Goal: Information Seeking & Learning: Check status

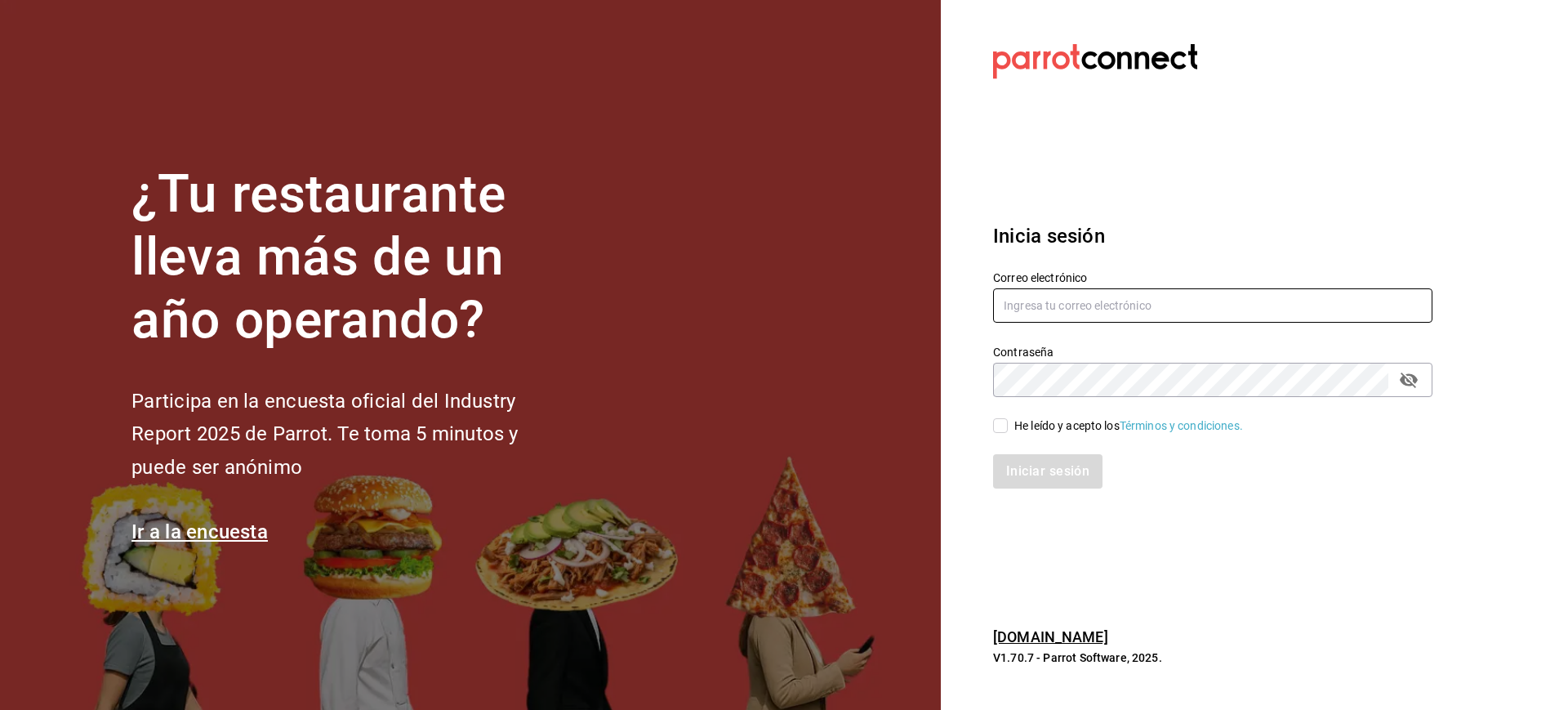
type input "[EMAIL_ADDRESS][DOMAIN_NAME]"
click at [999, 430] on input "He leído y acepto los Términos y condiciones." at bounding box center [1000, 425] width 15 height 15
checkbox input "true"
click at [1029, 466] on button "Iniciar sesión" at bounding box center [1048, 471] width 111 height 34
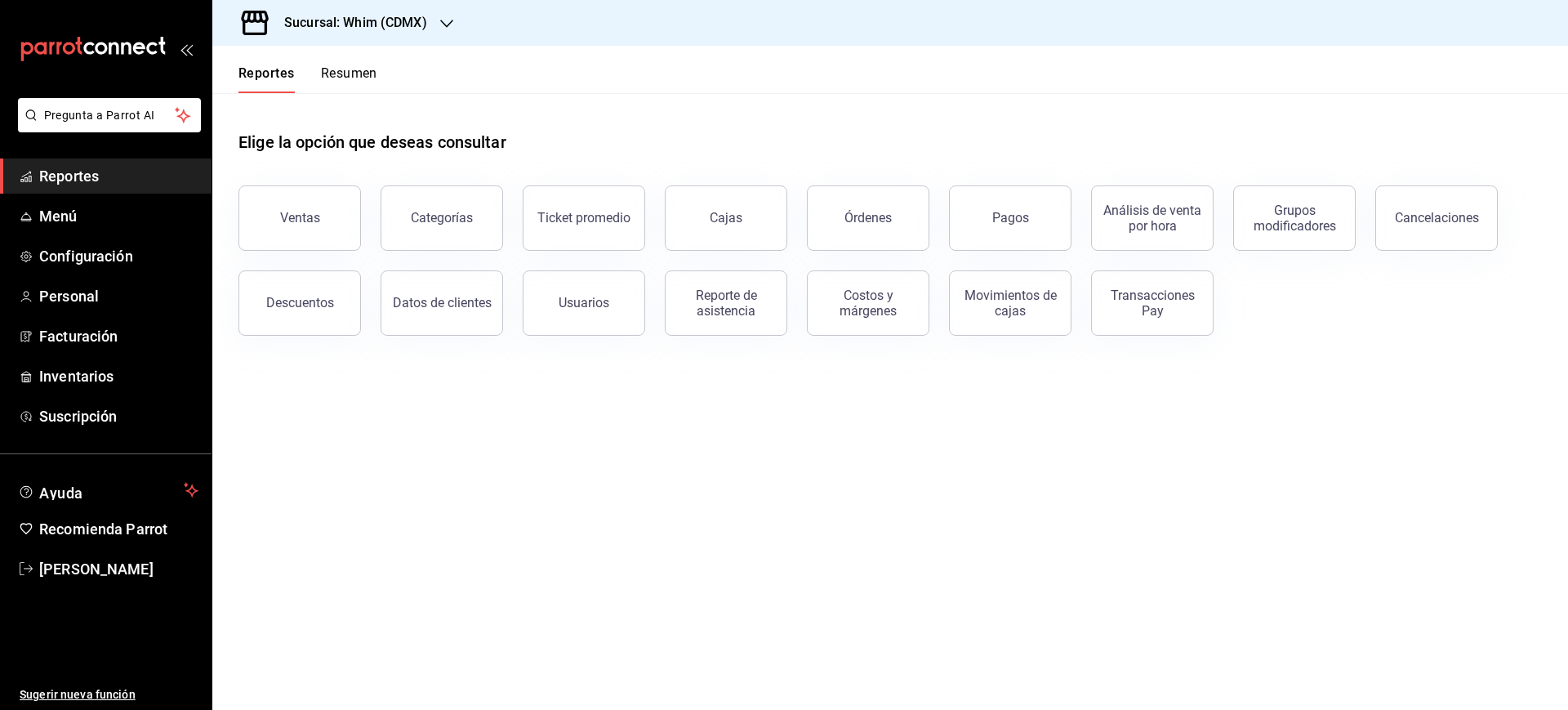
click at [449, 27] on icon "button" at bounding box center [446, 24] width 13 height 13
click at [261, 118] on div "Whim (Tepeyac)" at bounding box center [335, 108] width 245 height 37
click at [313, 213] on div "Ventas" at bounding box center [300, 217] width 40 height 16
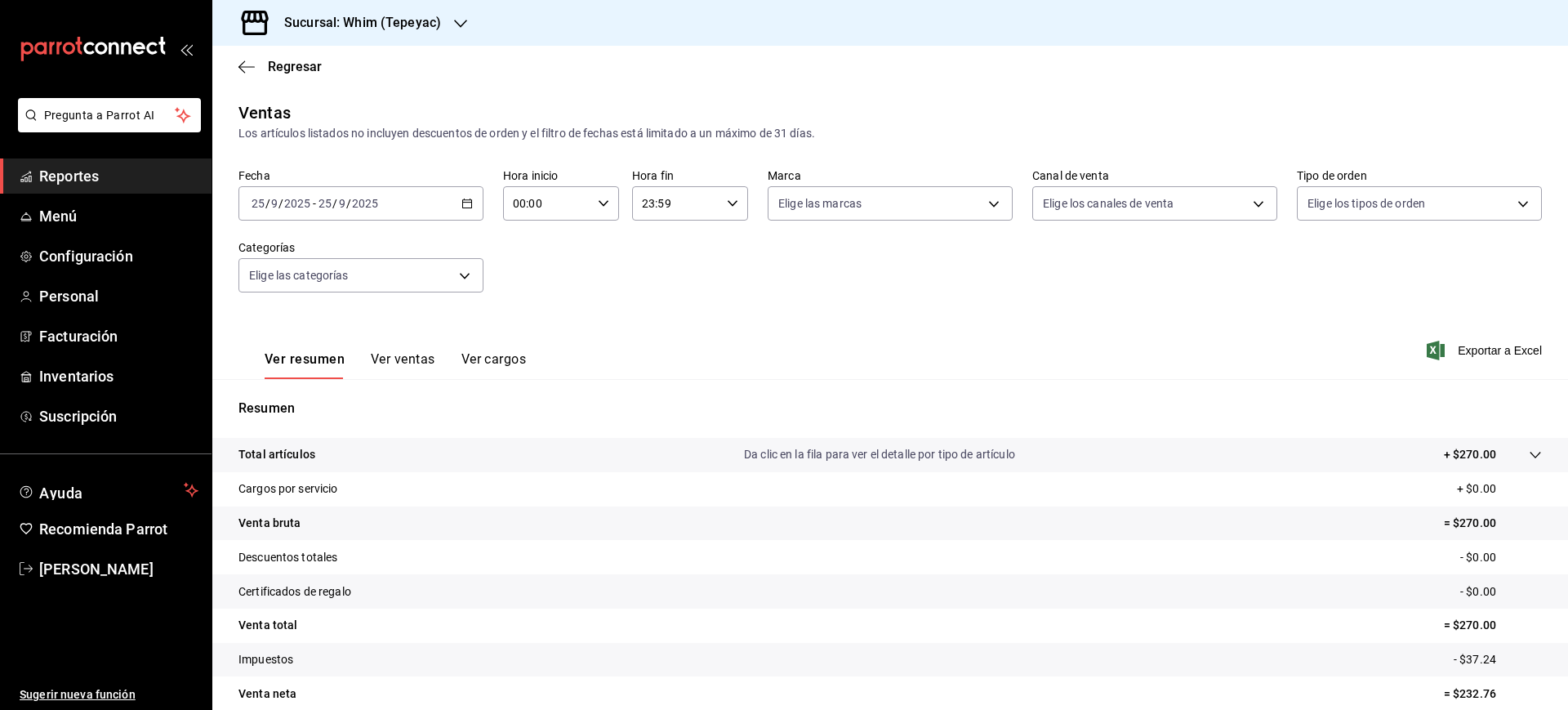
click at [464, 204] on icon "button" at bounding box center [467, 204] width 12 height 12
click at [310, 325] on span "Semana actual" at bounding box center [315, 326] width 126 height 18
click at [472, 202] on div "2025-09-21 21 / 9 / 2025 - 2025-09-25 25 / 9 / 2025" at bounding box center [360, 203] width 245 height 34
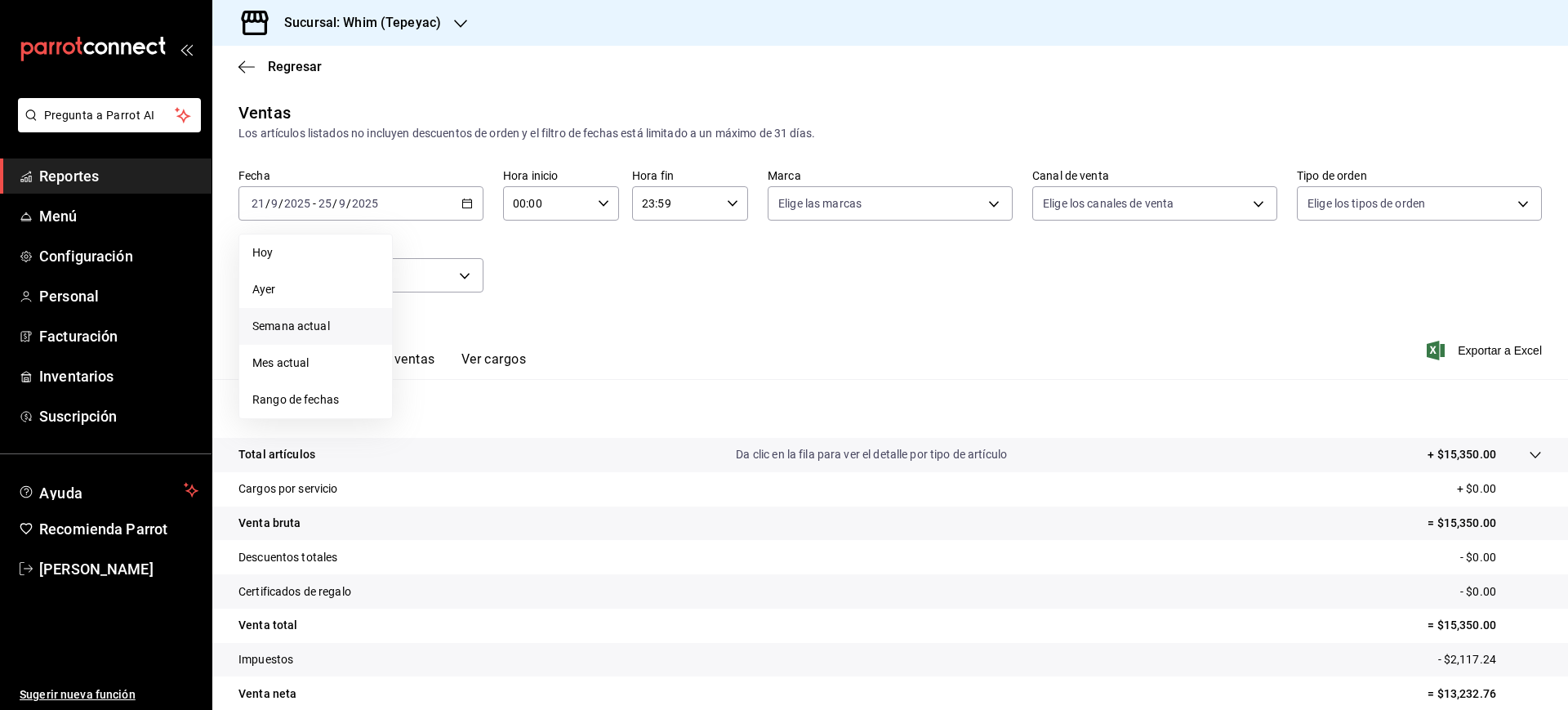
click at [940, 323] on div "Ver resumen Ver ventas Ver cargos Exportar a Excel" at bounding box center [890, 346] width 1355 height 67
click at [397, 358] on button "Ver ventas" at bounding box center [404, 365] width 65 height 27
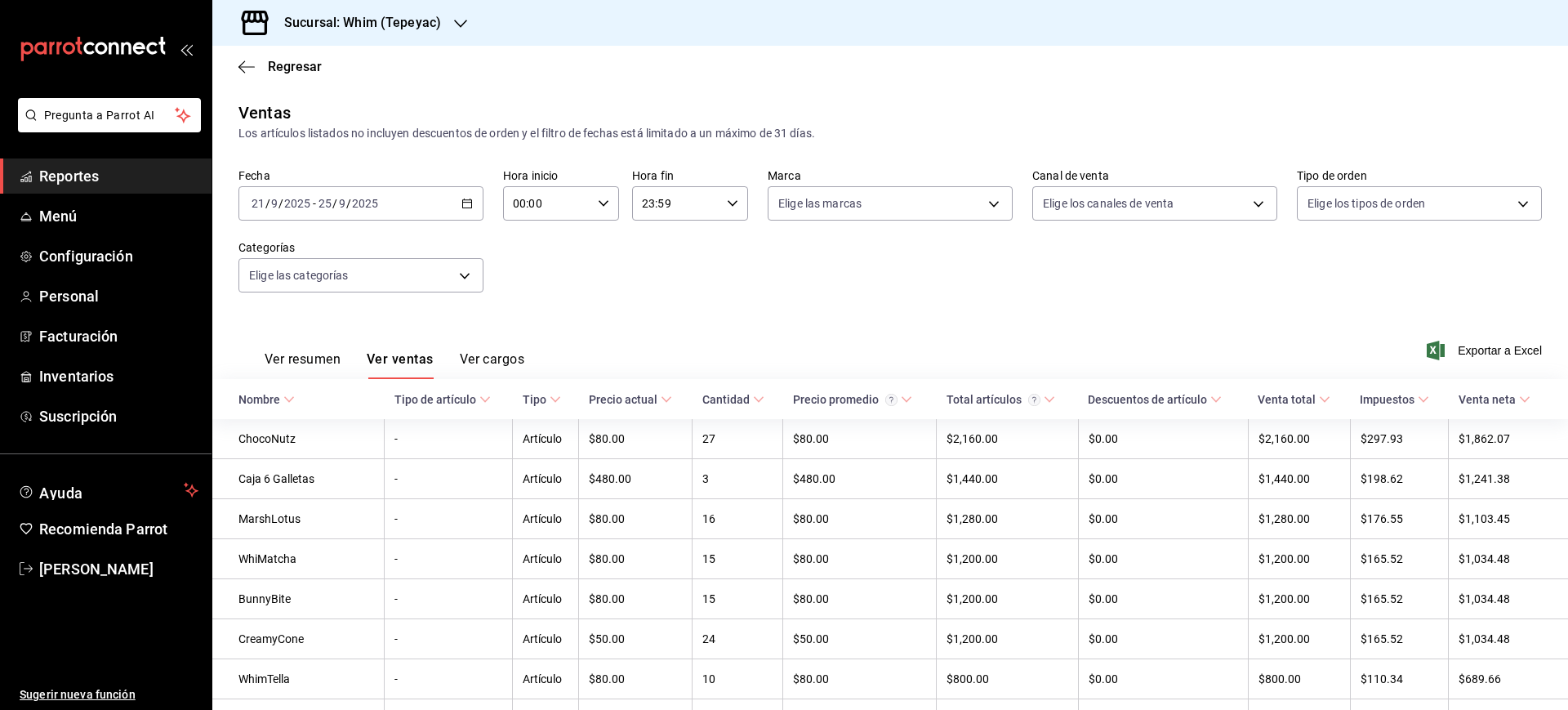
click at [289, 352] on button "Ver resumen" at bounding box center [303, 365] width 76 height 27
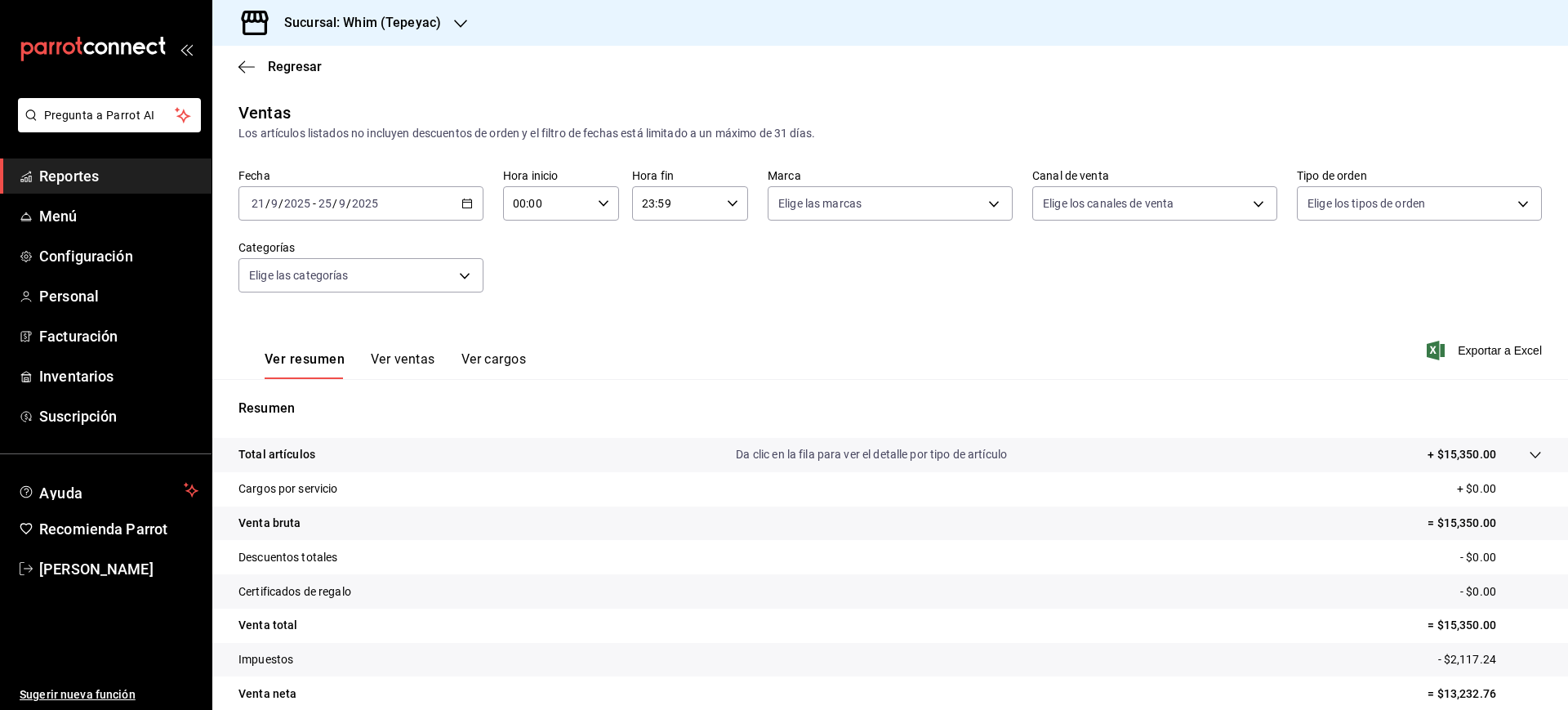
click at [476, 211] on div "2025-09-21 21 / 9 / 2025 - 2025-09-25 25 / 9 / 2025" at bounding box center [360, 203] width 245 height 34
click at [469, 202] on icon "button" at bounding box center [467, 204] width 12 height 12
drag, startPoint x: 1237, startPoint y: 204, endPoint x: 1224, endPoint y: 204, distance: 13.0
click at [1232, 204] on body "Pregunta a Parrot AI Reportes Menú Configuración Personal Facturación Inventari…" at bounding box center [784, 355] width 1568 height 710
click at [1223, 204] on div at bounding box center [784, 355] width 1568 height 710
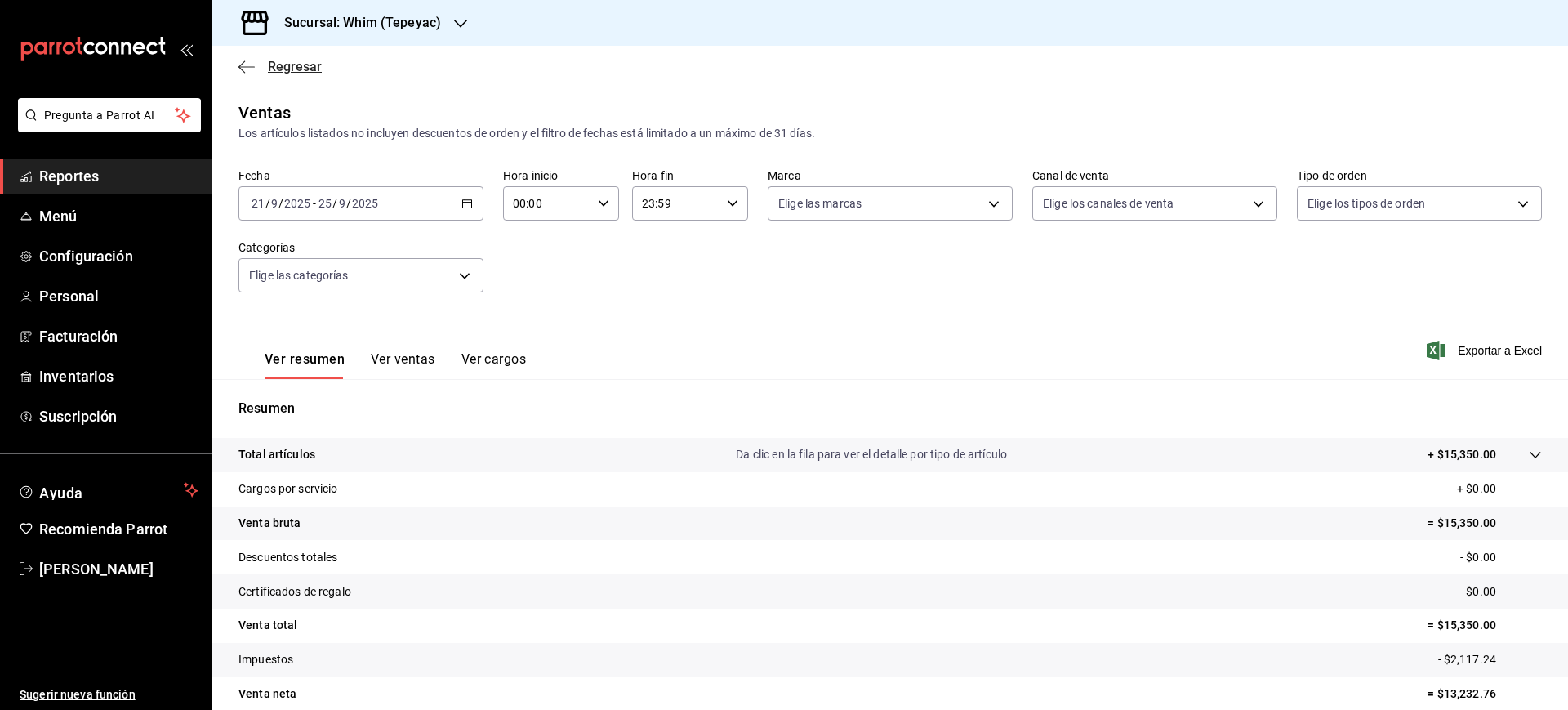
click at [273, 63] on span "Regresar" at bounding box center [294, 67] width 54 height 16
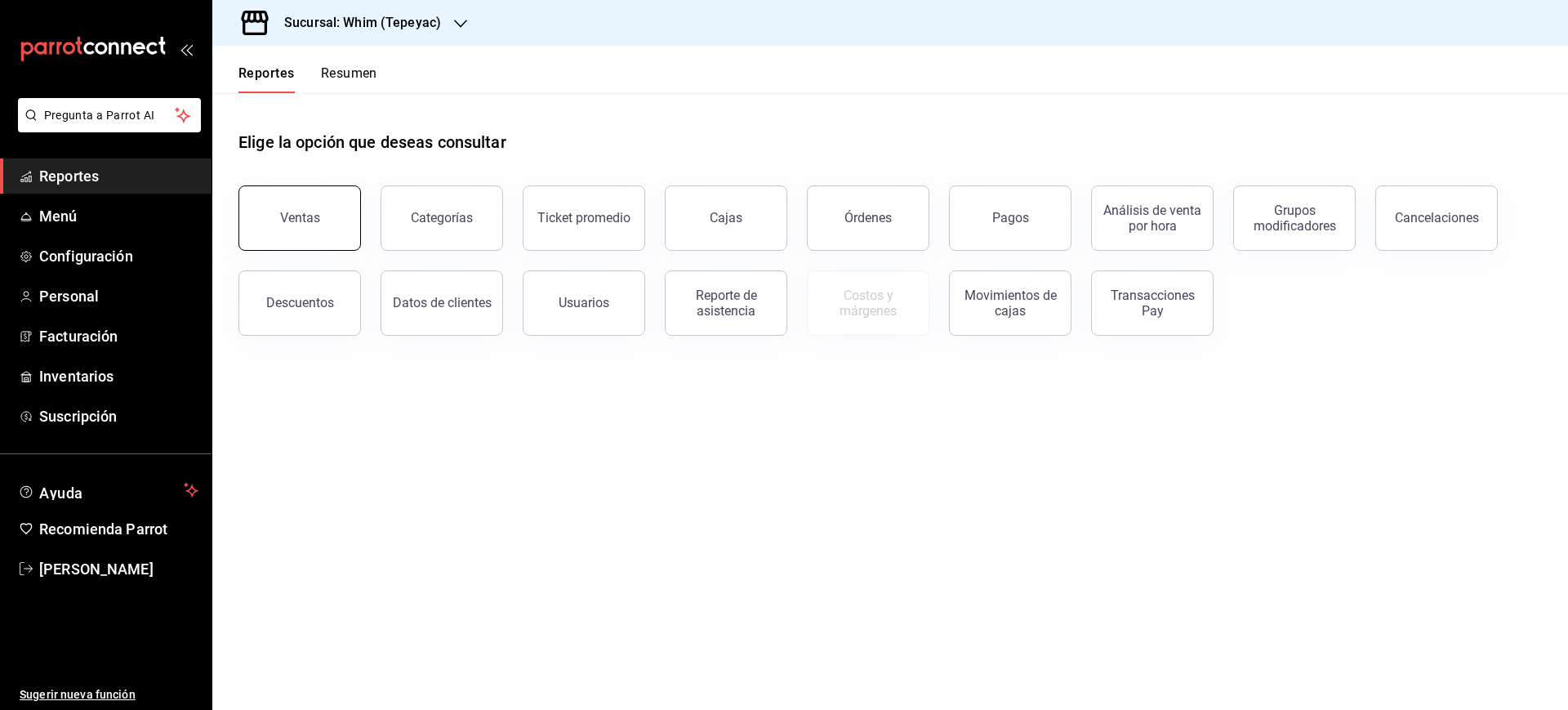
click at [283, 228] on button "Ventas" at bounding box center [299, 217] width 122 height 66
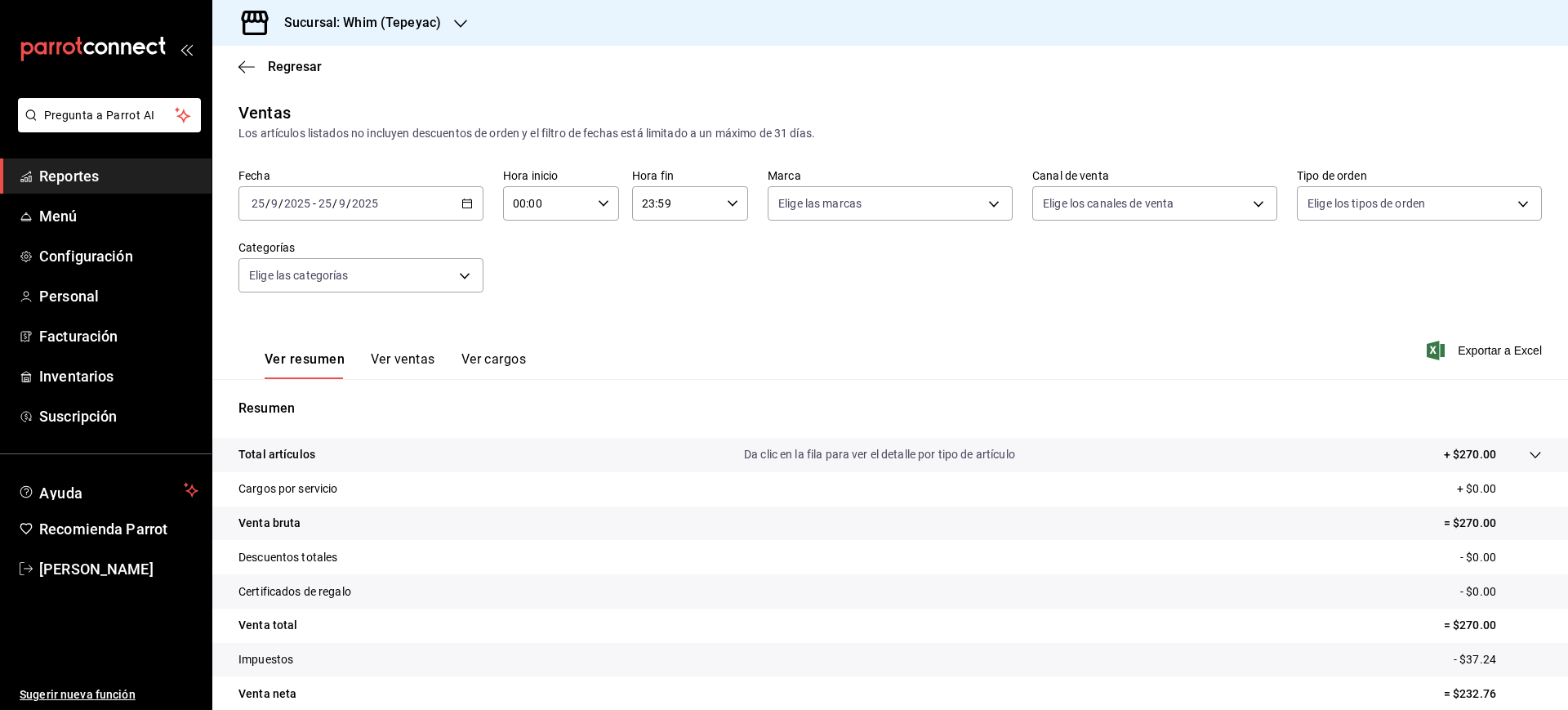
click at [463, 205] on icon "button" at bounding box center [467, 204] width 12 height 12
click at [306, 396] on span "Rango de fechas" at bounding box center [315, 400] width 126 height 18
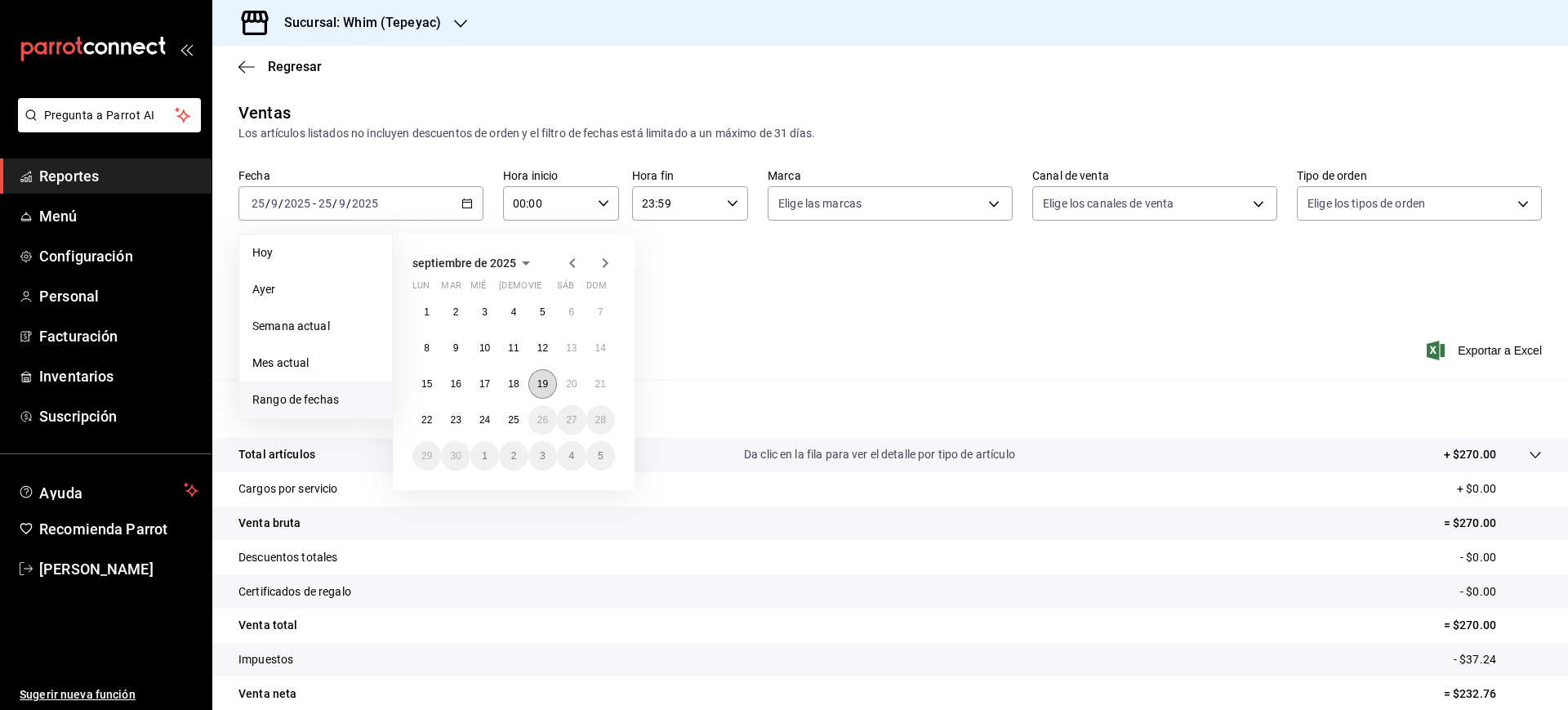
click at [546, 386] on abbr "19" at bounding box center [543, 384] width 11 height 12
click at [769, 341] on div "Ver resumen Ver ventas Ver cargos Exportar a Excel" at bounding box center [890, 346] width 1355 height 67
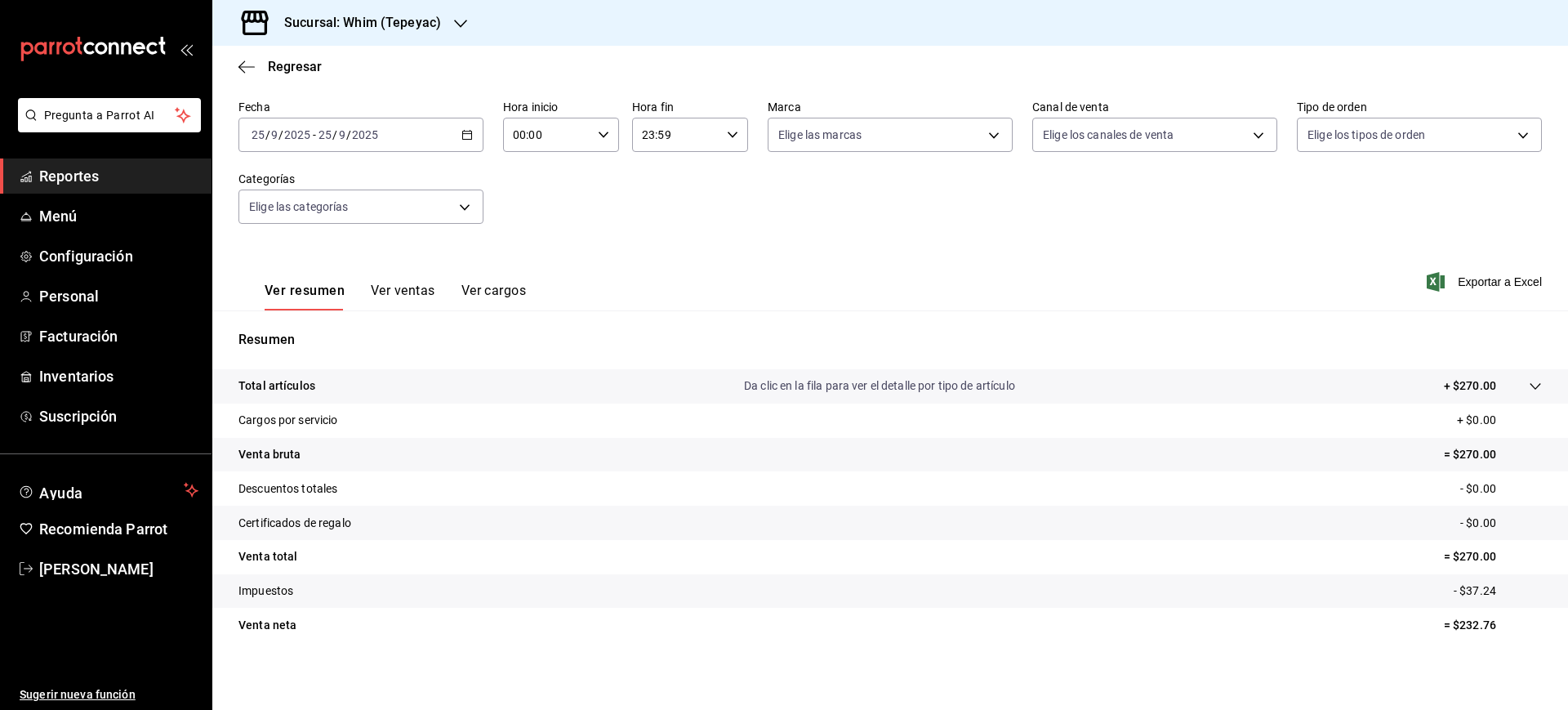
scroll to position [72, 0]
click at [392, 288] on button "Ver ventas" at bounding box center [404, 292] width 65 height 27
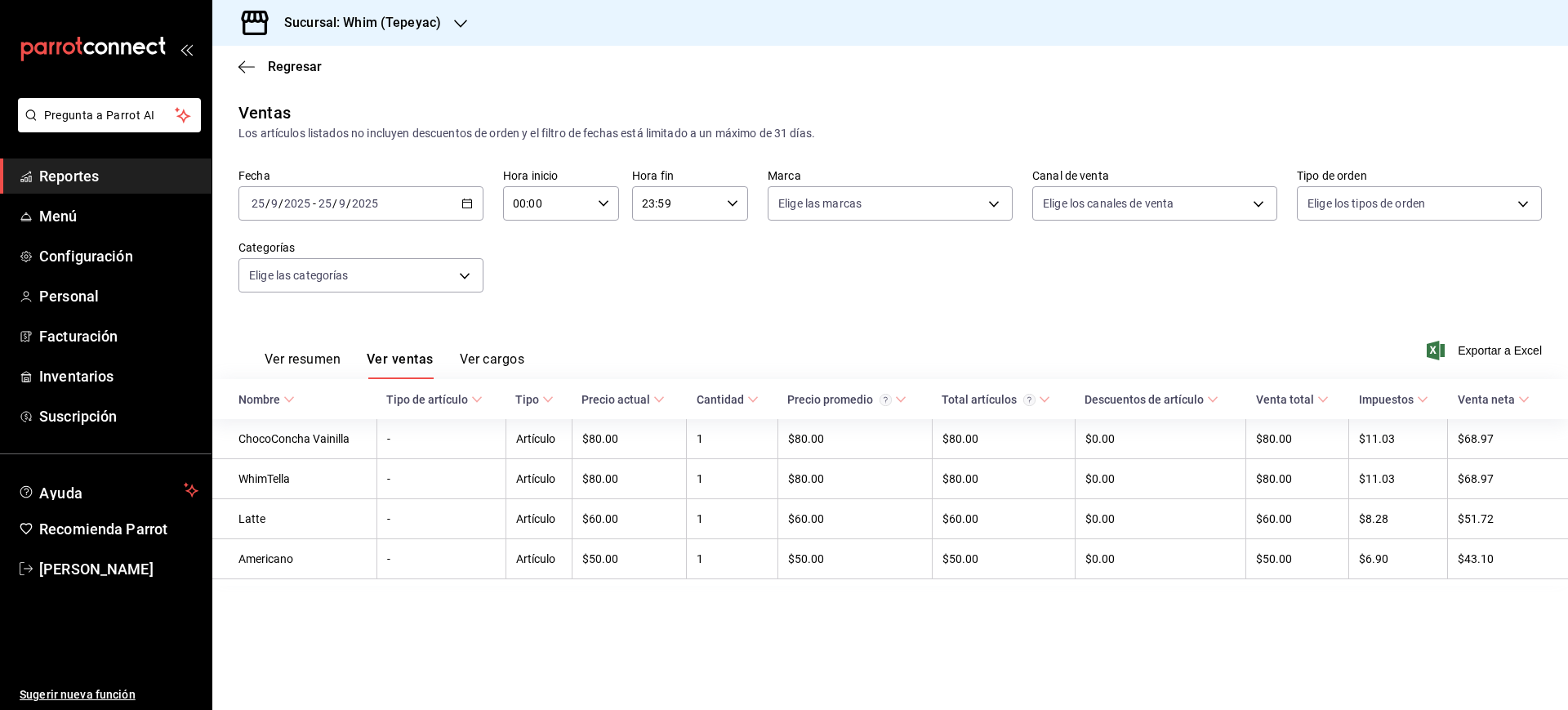
click at [495, 366] on button "Ver cargos" at bounding box center [492, 365] width 66 height 27
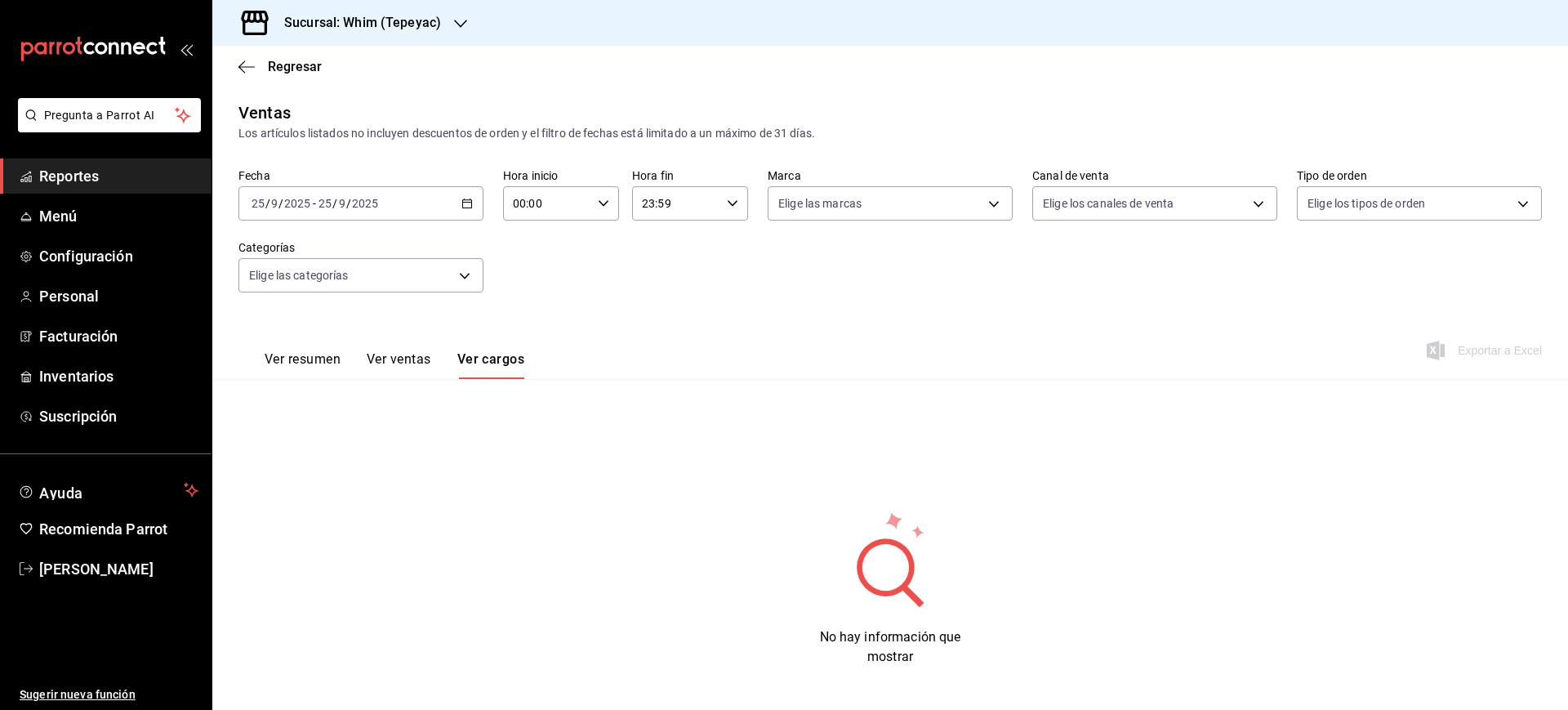
click at [287, 364] on button "Ver resumen" at bounding box center [303, 365] width 76 height 27
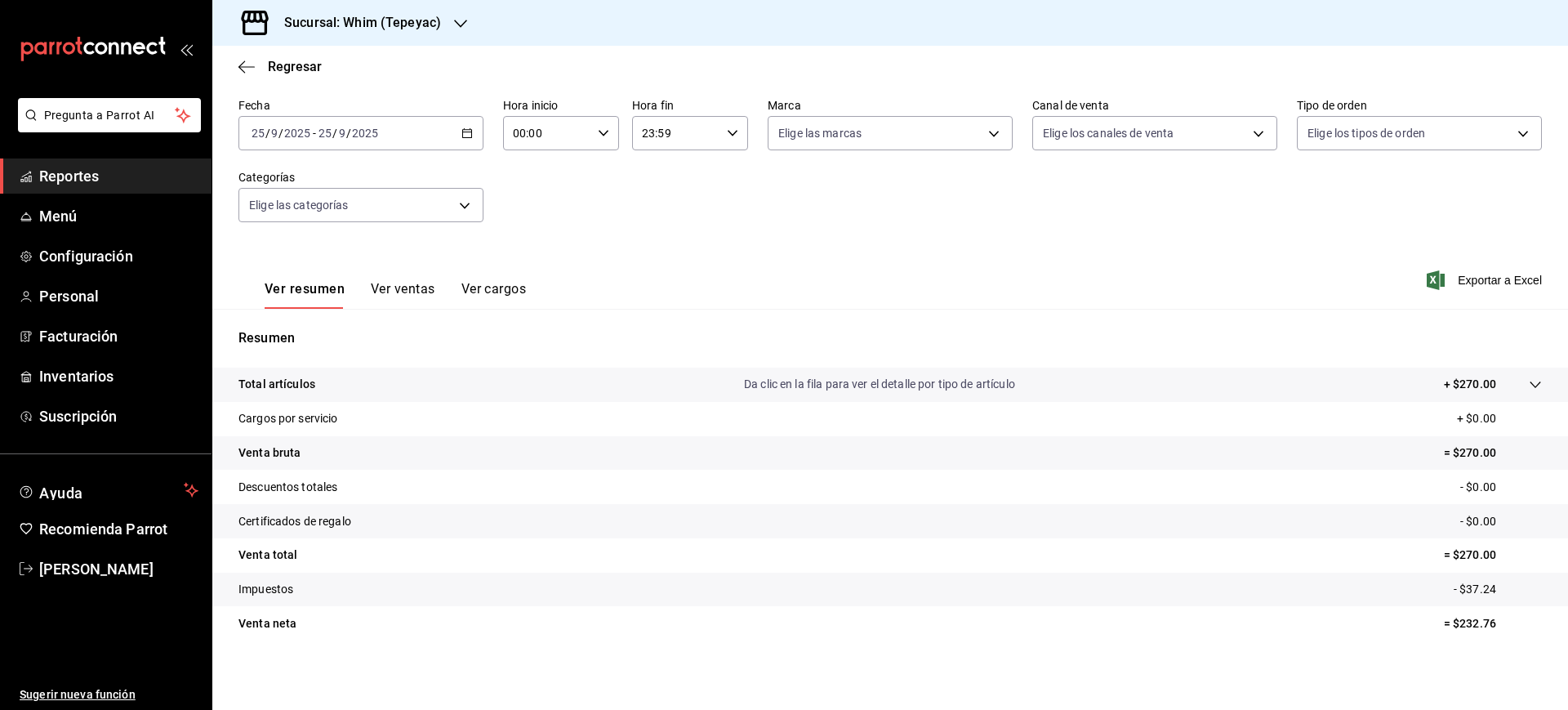
scroll to position [72, 0]
click at [1529, 385] on tr "Total artículos Da clic en la fila para ver el detalle por tipo de artículo + $…" at bounding box center [890, 382] width 1355 height 34
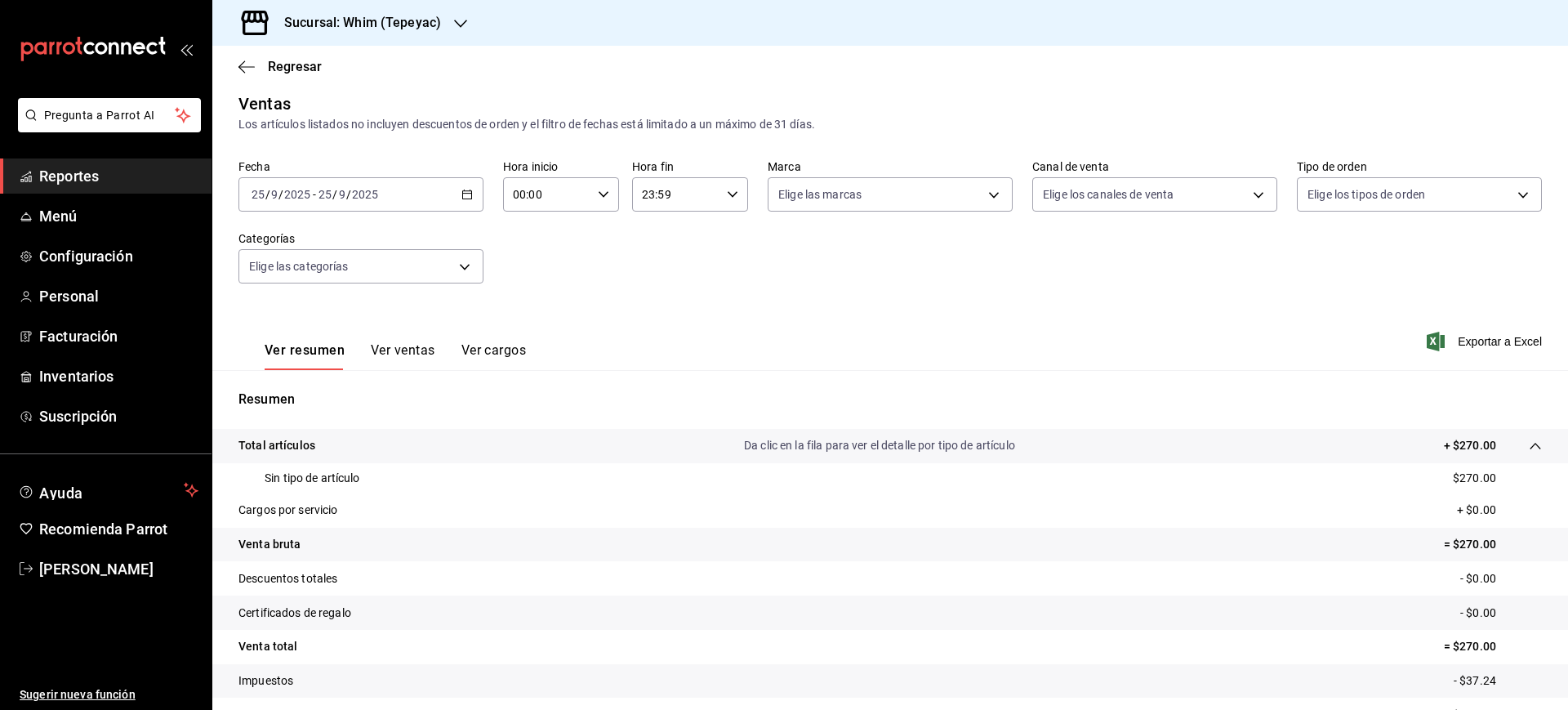
scroll to position [0, 0]
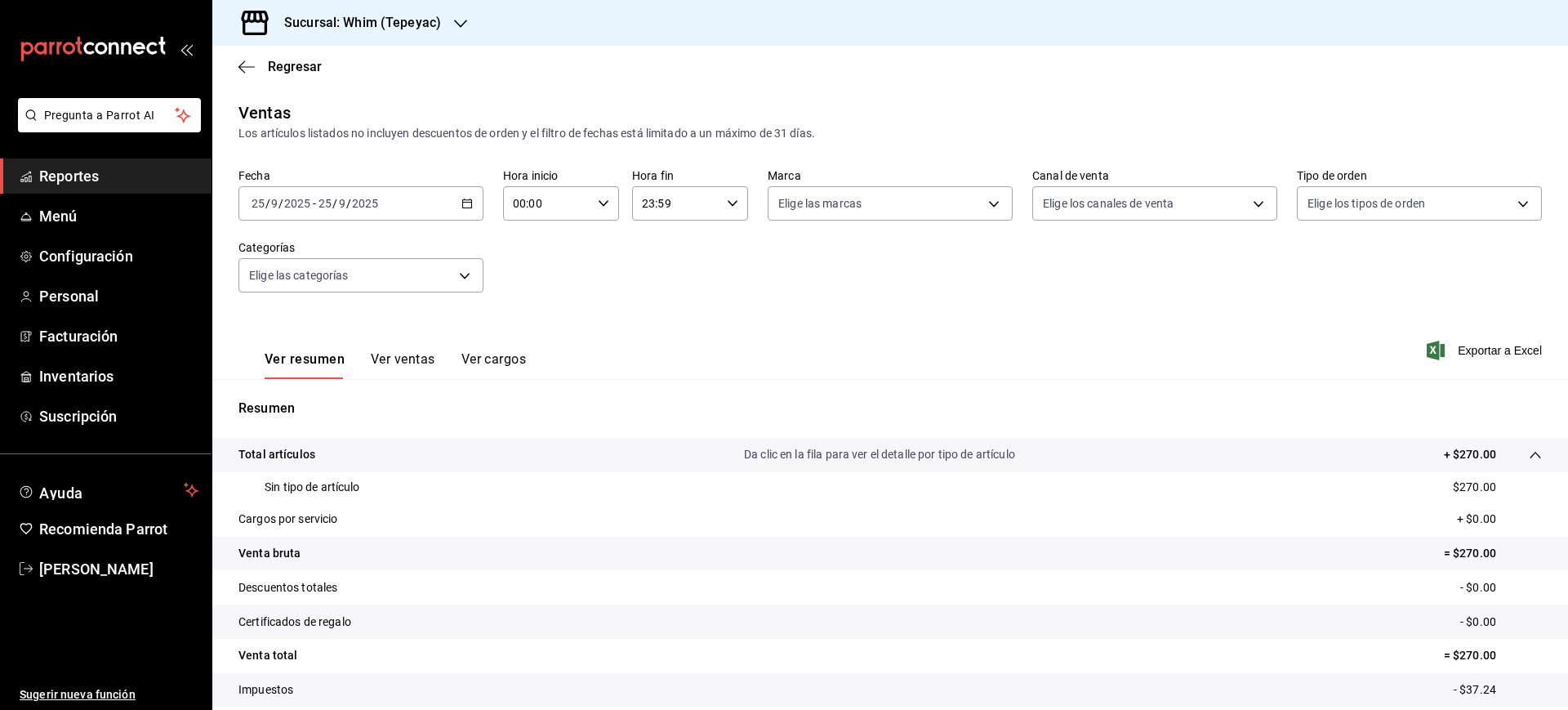
click at [70, 177] on span "Reportes" at bounding box center [119, 175] width 160 height 23
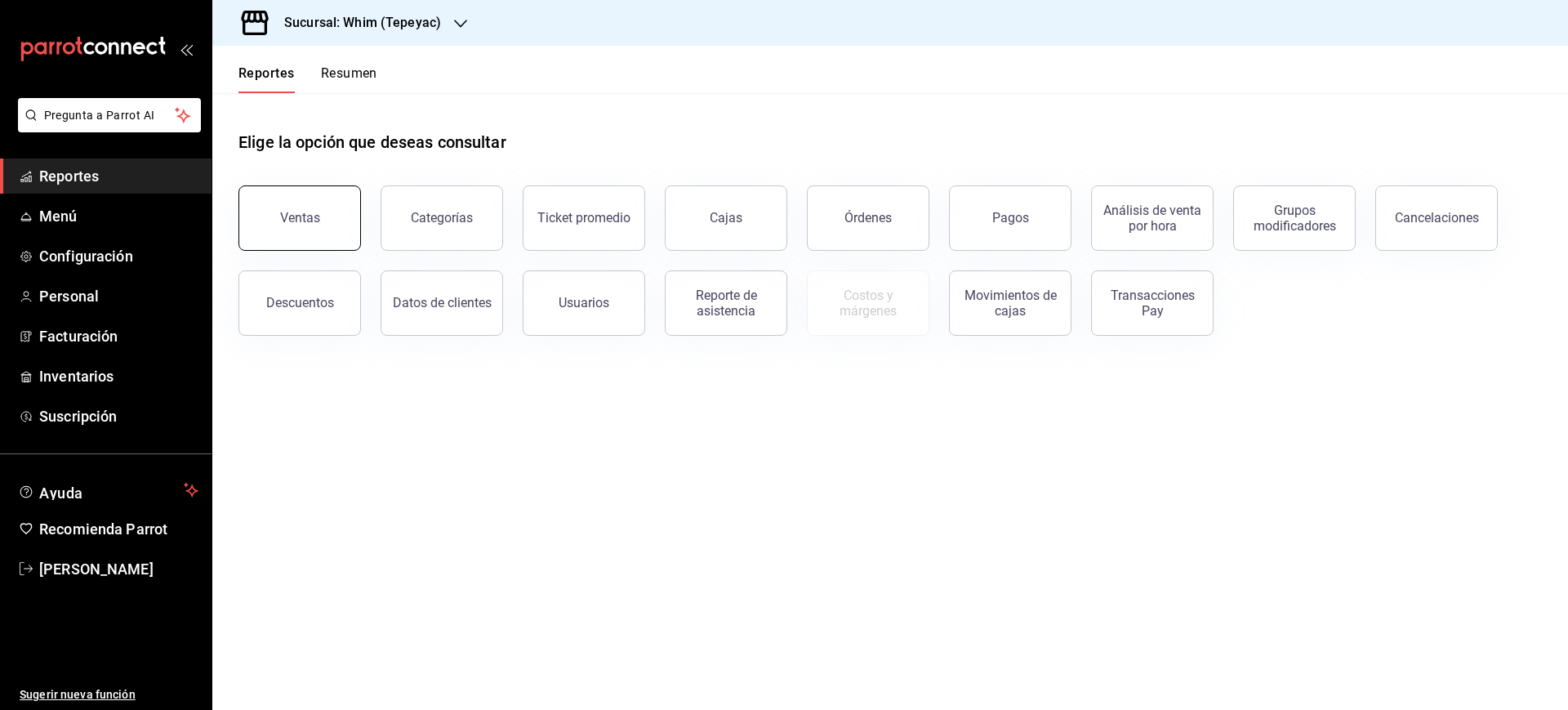
click at [309, 223] on div "Ventas" at bounding box center [300, 217] width 40 height 16
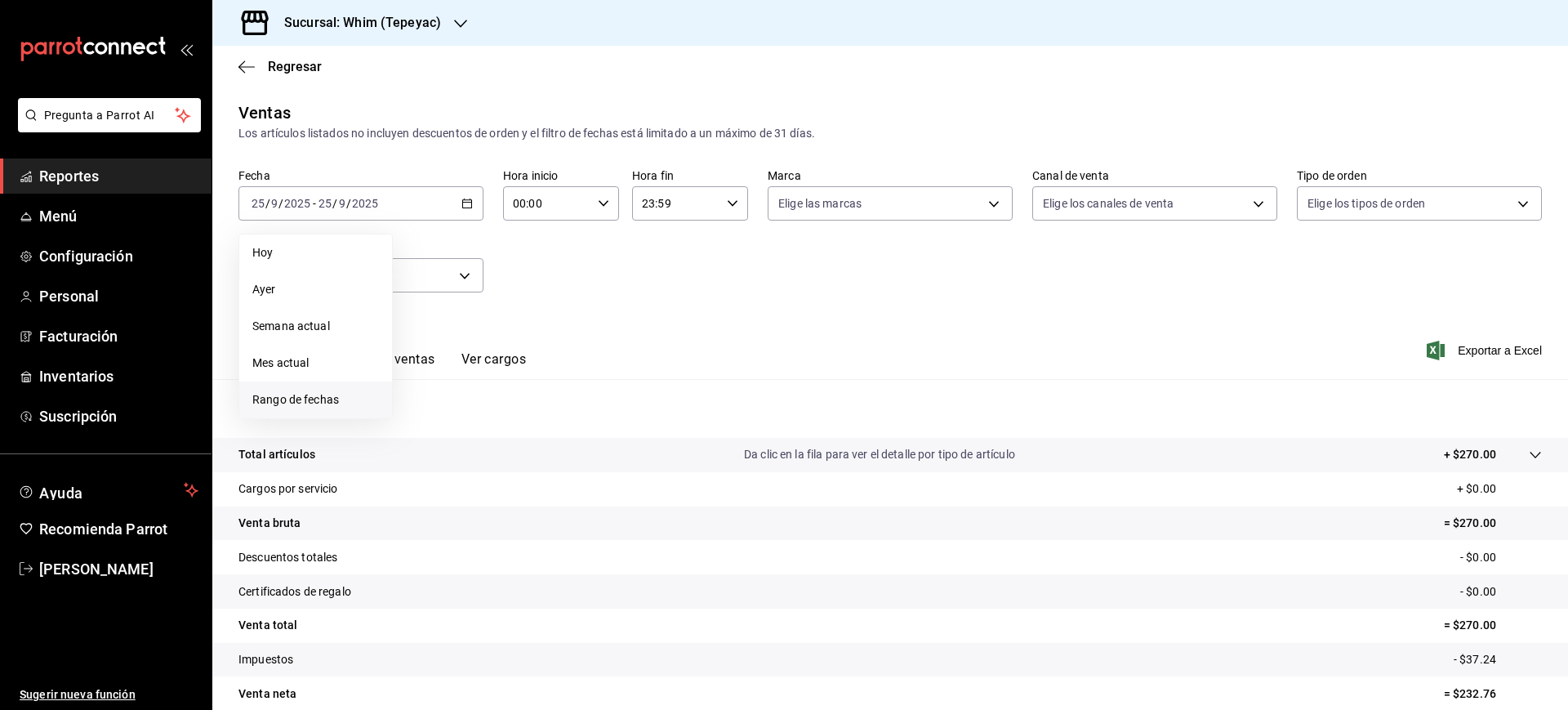
click at [303, 397] on span "Rango de fechas" at bounding box center [315, 400] width 126 height 18
click at [546, 383] on abbr "19" at bounding box center [543, 384] width 11 height 12
click at [548, 383] on abbr "19" at bounding box center [543, 384] width 11 height 12
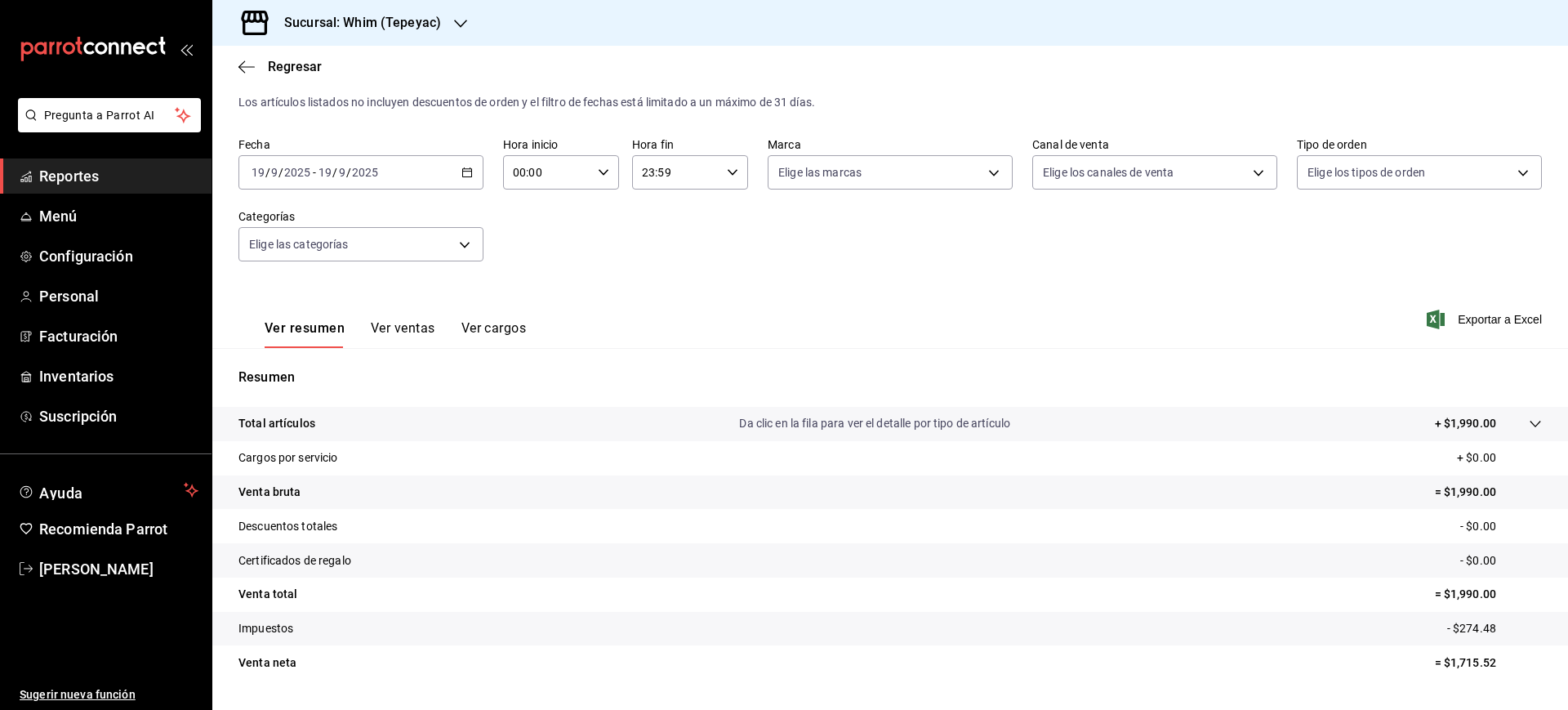
scroll to position [72, 0]
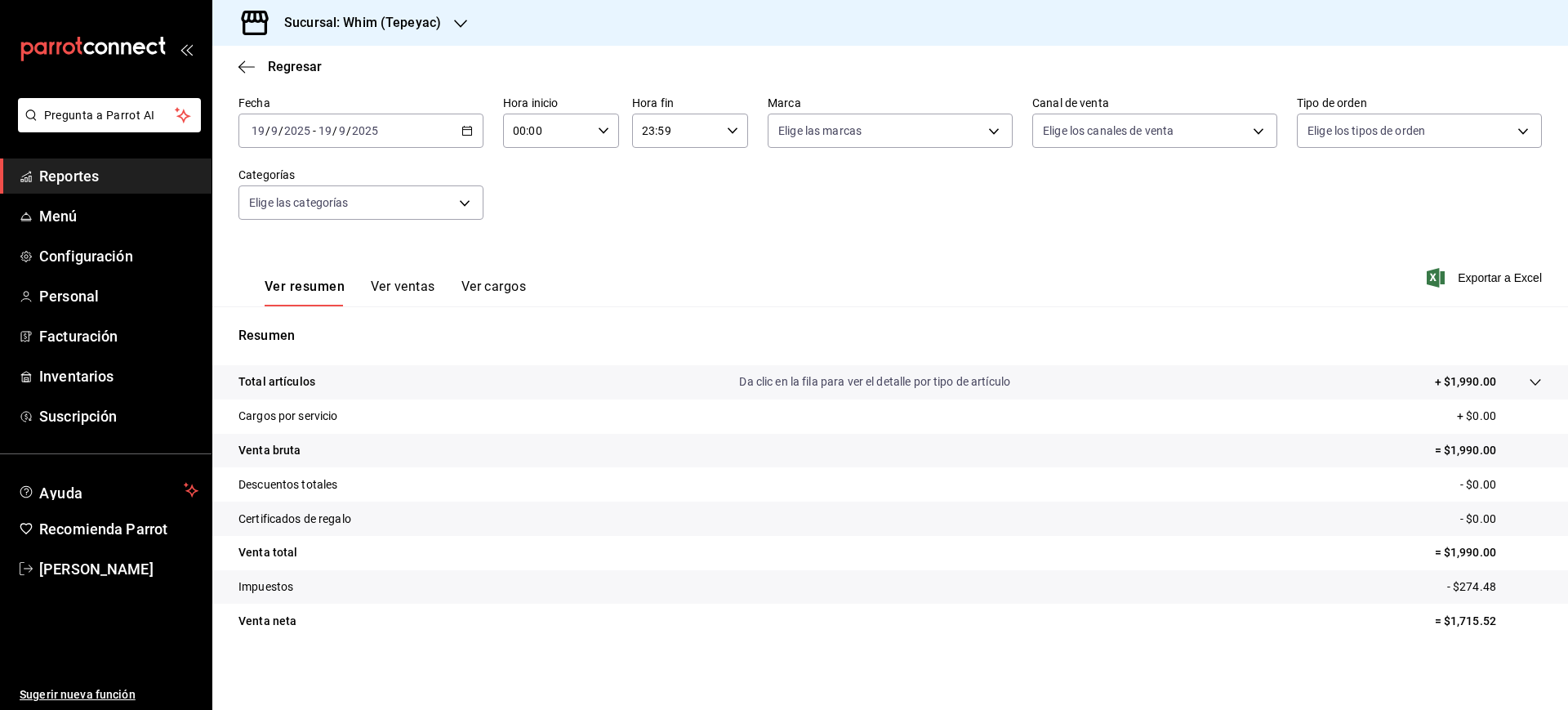
click at [391, 288] on button "Ver ventas" at bounding box center [404, 292] width 65 height 27
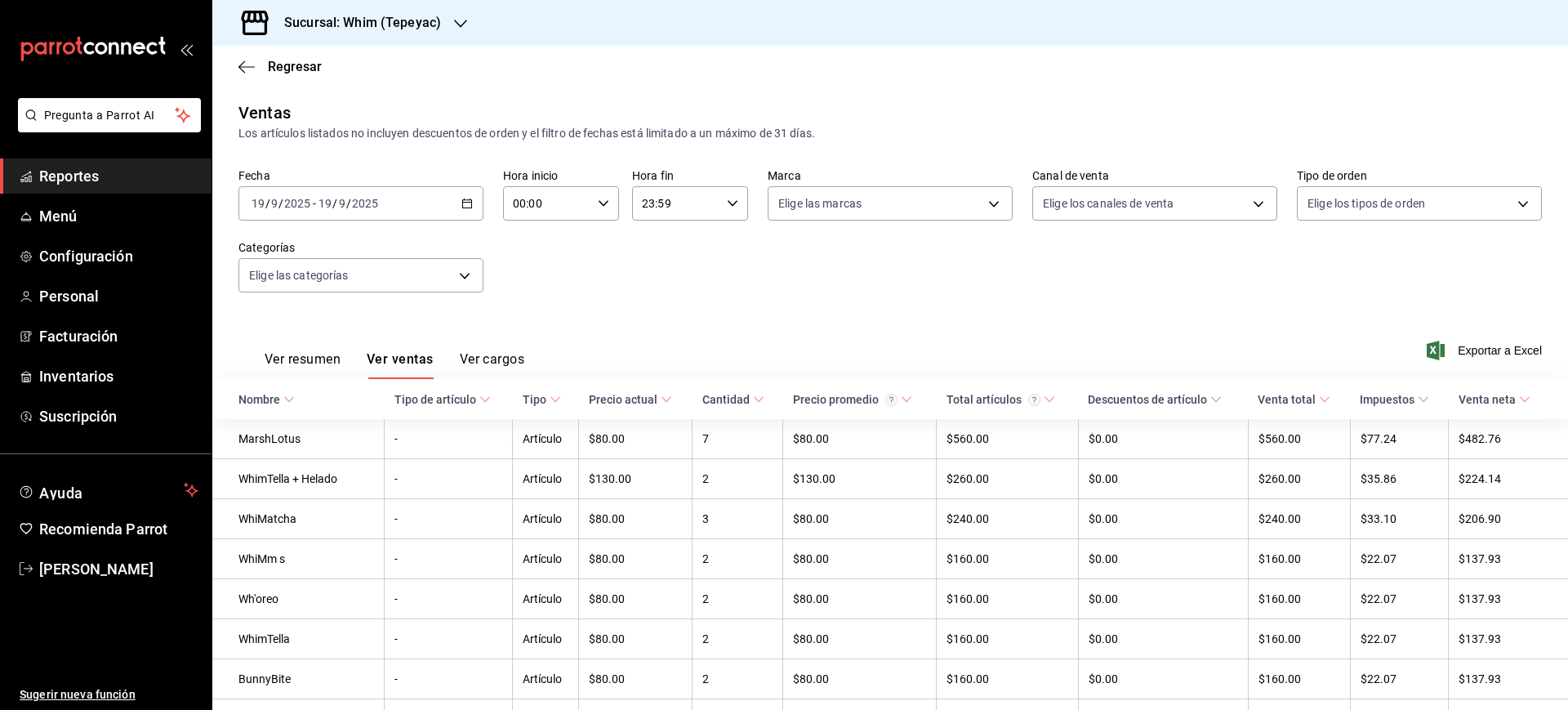
click at [287, 356] on button "Ver resumen" at bounding box center [303, 365] width 76 height 27
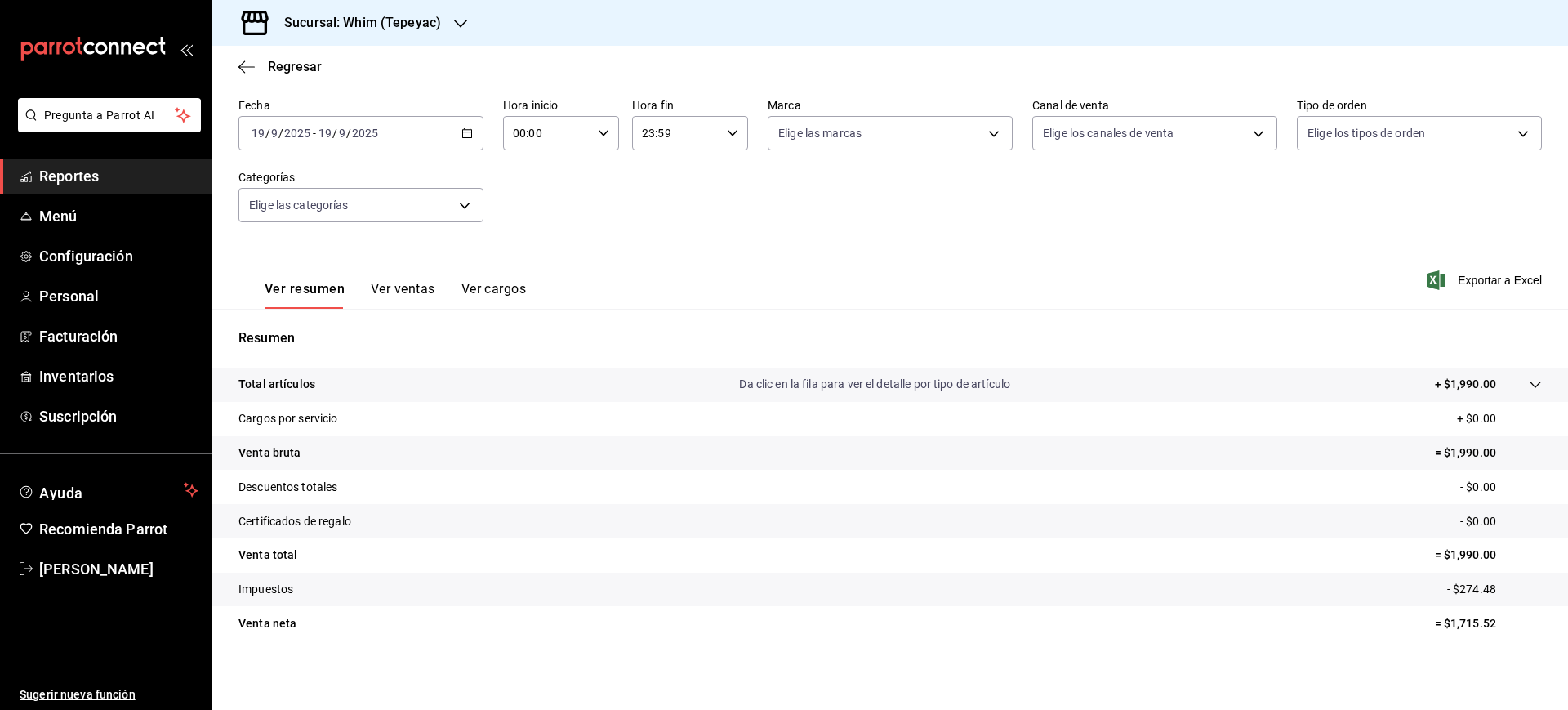
scroll to position [72, 0]
click at [489, 292] on button "Ver cargos" at bounding box center [494, 292] width 66 height 27
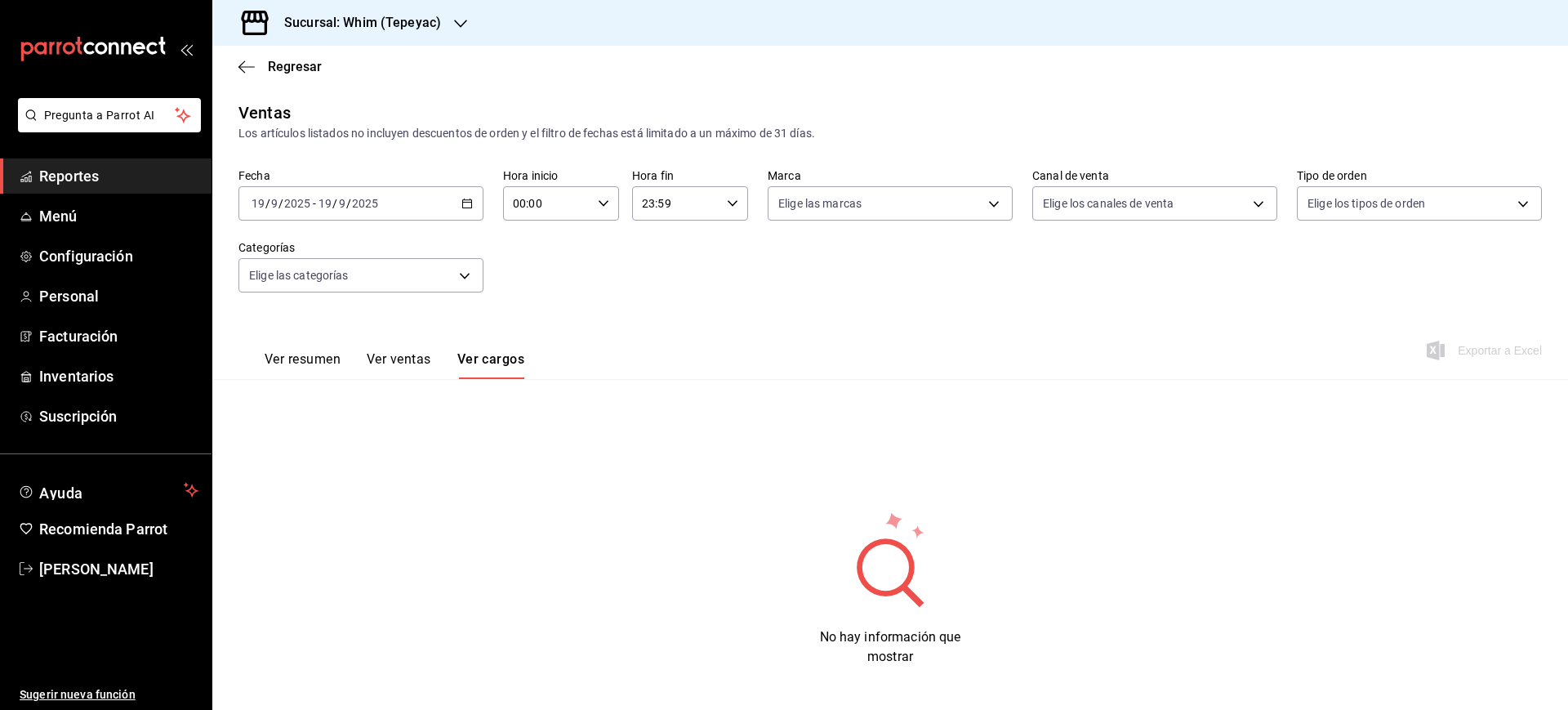
click at [322, 361] on button "Ver resumen" at bounding box center [303, 365] width 76 height 27
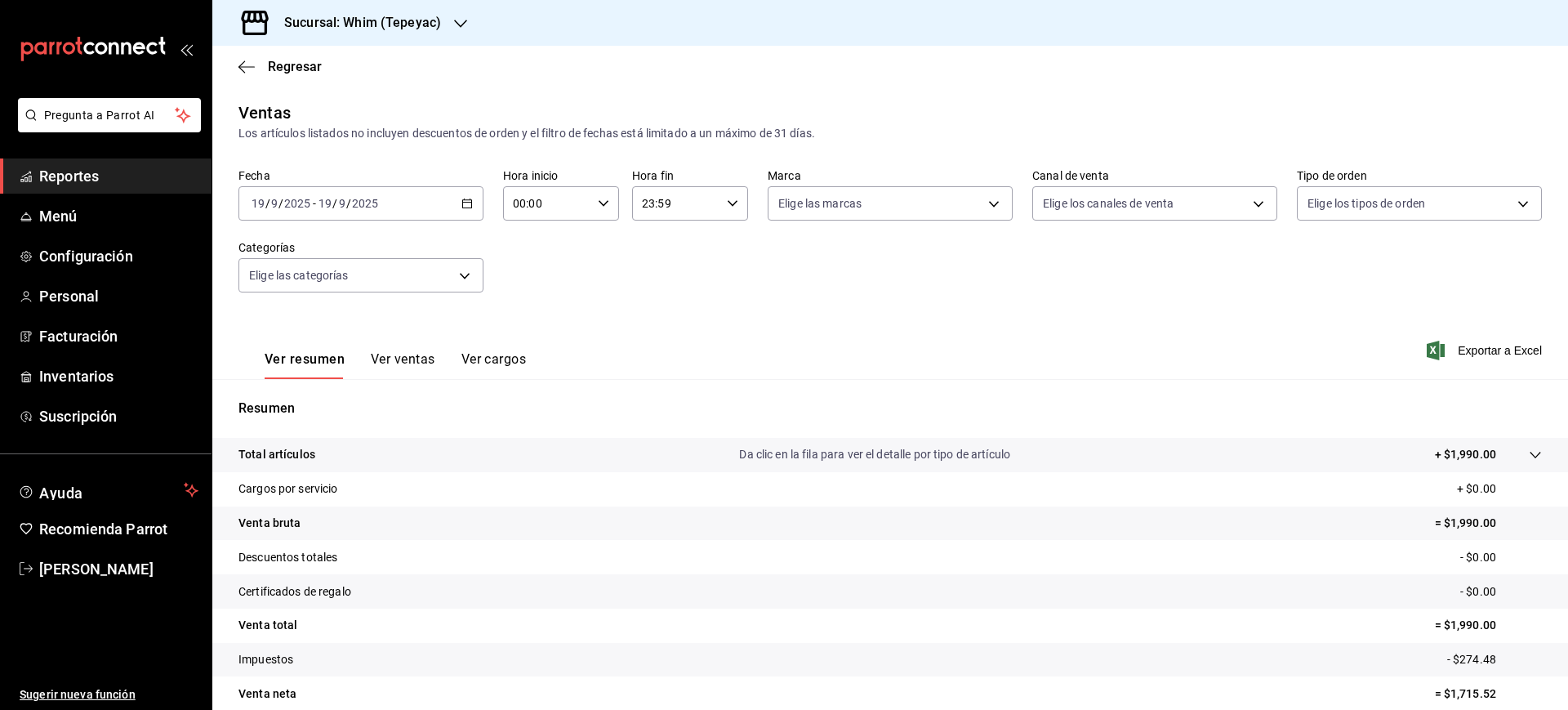
click at [459, 24] on icon "button" at bounding box center [460, 24] width 13 height 8
click at [545, 65] on div at bounding box center [784, 355] width 1568 height 710
click at [258, 70] on span "Regresar" at bounding box center [279, 67] width 83 height 16
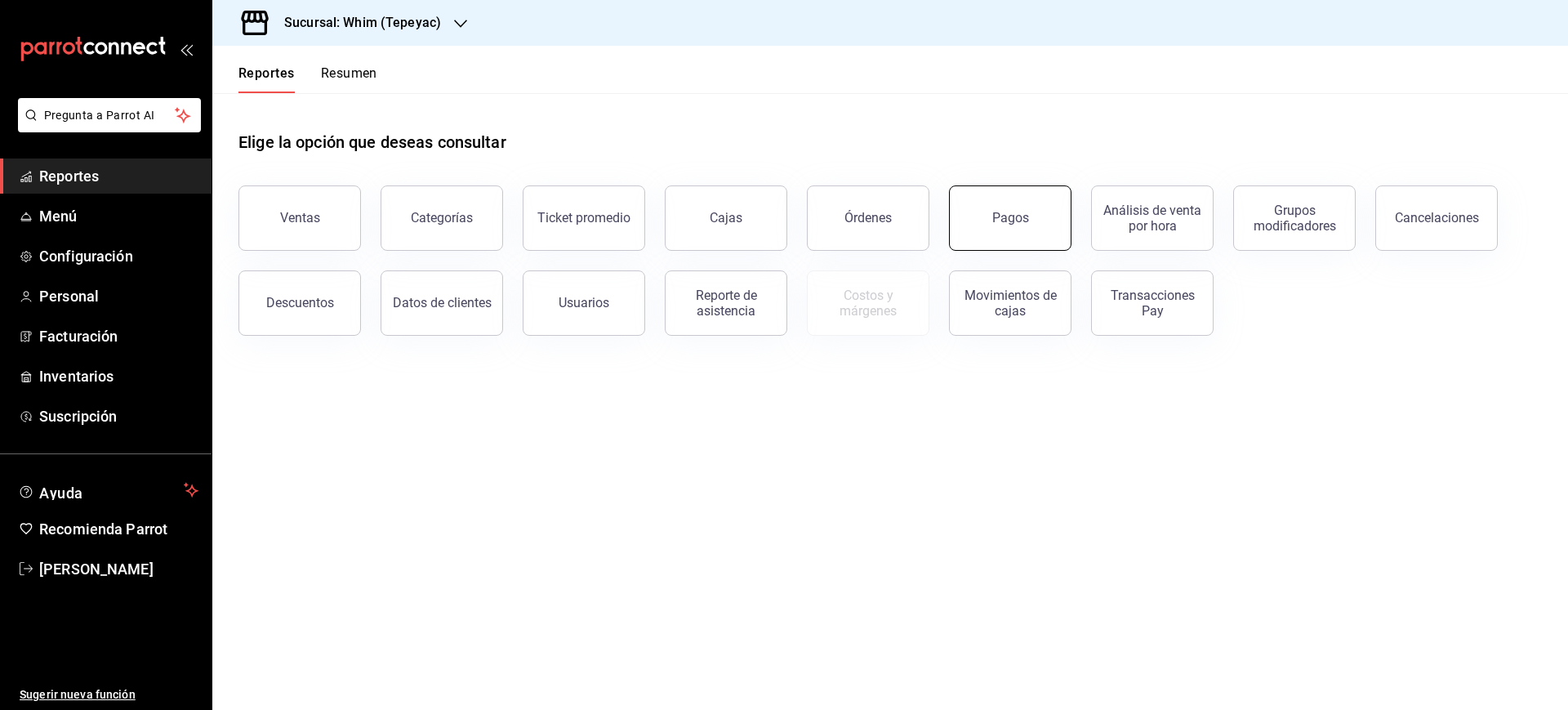
click at [1018, 240] on button "Pagos" at bounding box center [1010, 217] width 122 height 66
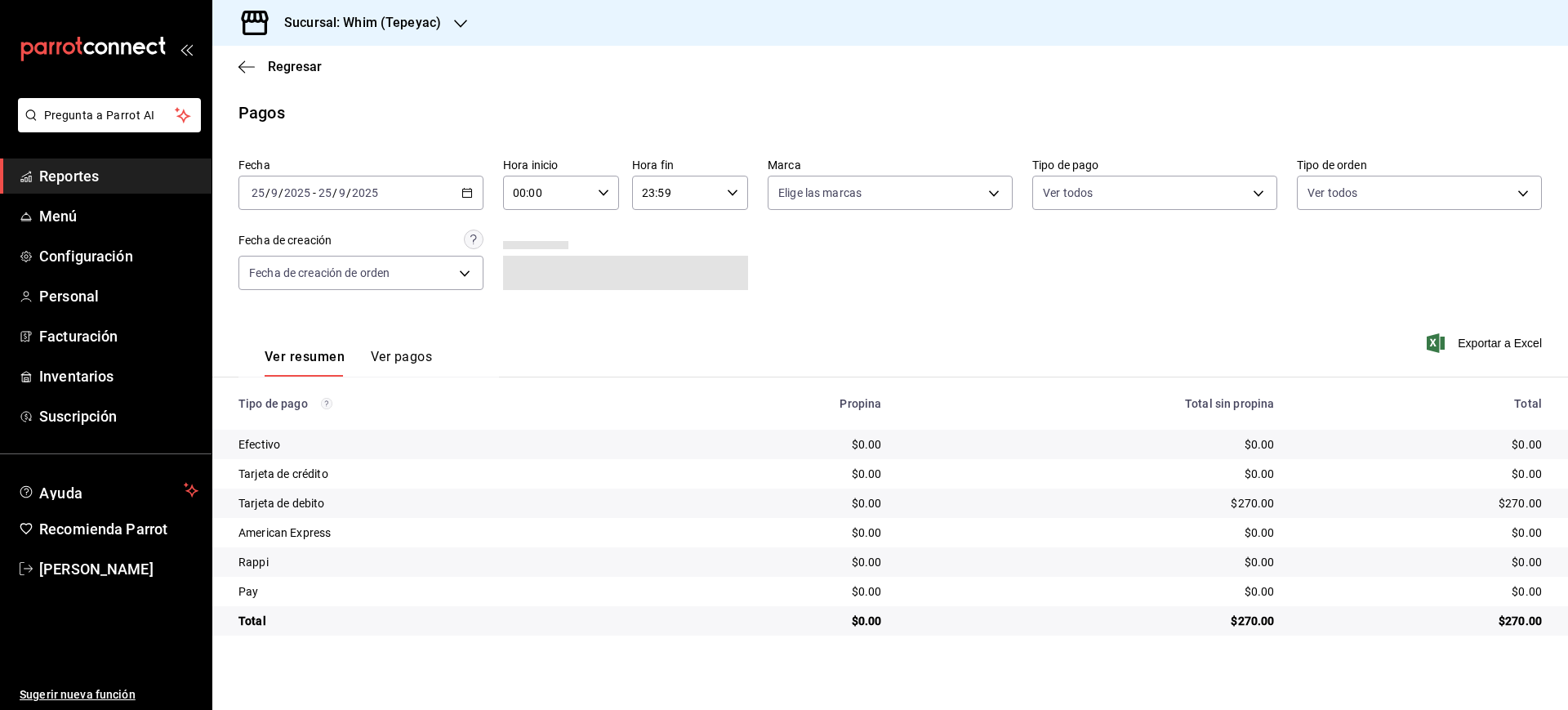
click at [469, 188] on icon "button" at bounding box center [467, 193] width 12 height 12
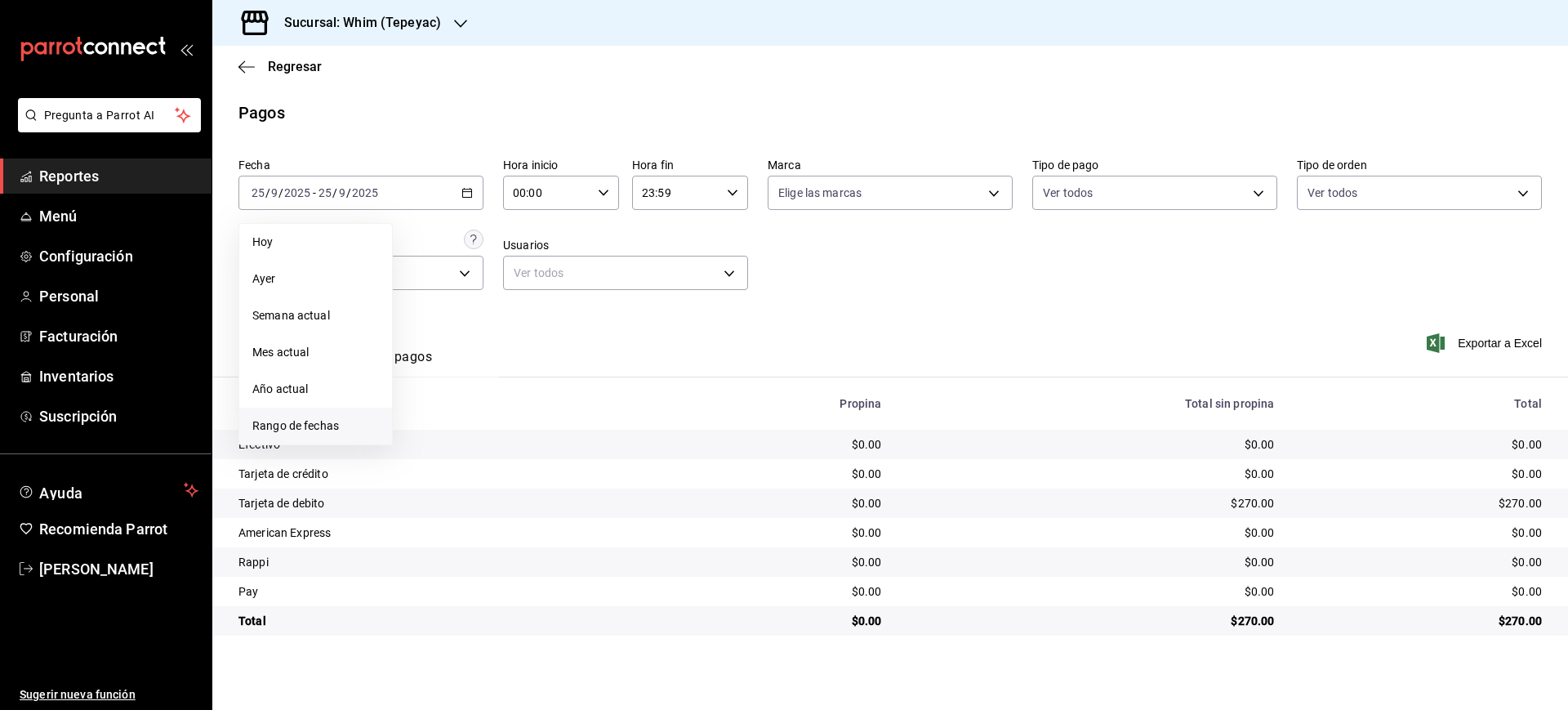
click at [338, 415] on li "Rango de fechas" at bounding box center [315, 426] width 153 height 37
click at [534, 367] on button "19" at bounding box center [542, 373] width 28 height 29
